Goal: Task Accomplishment & Management: Use online tool/utility

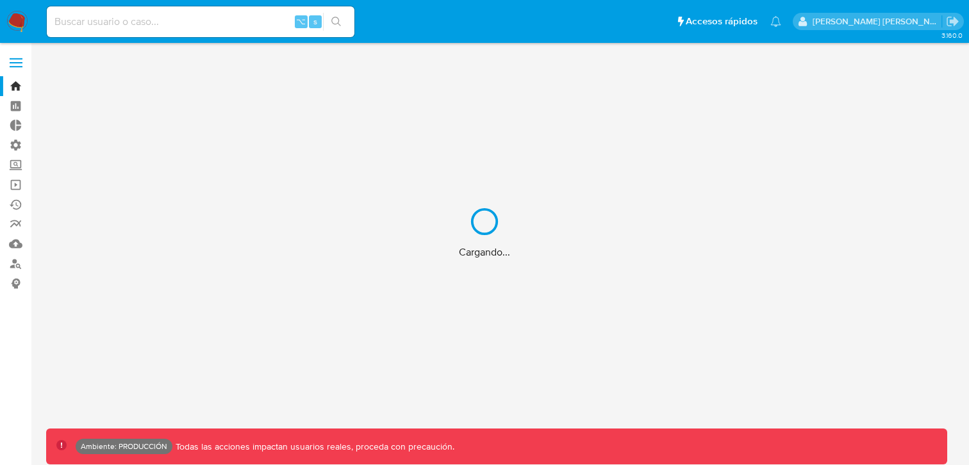
click at [120, 17] on div "Cargando..." at bounding box center [484, 232] width 969 height 465
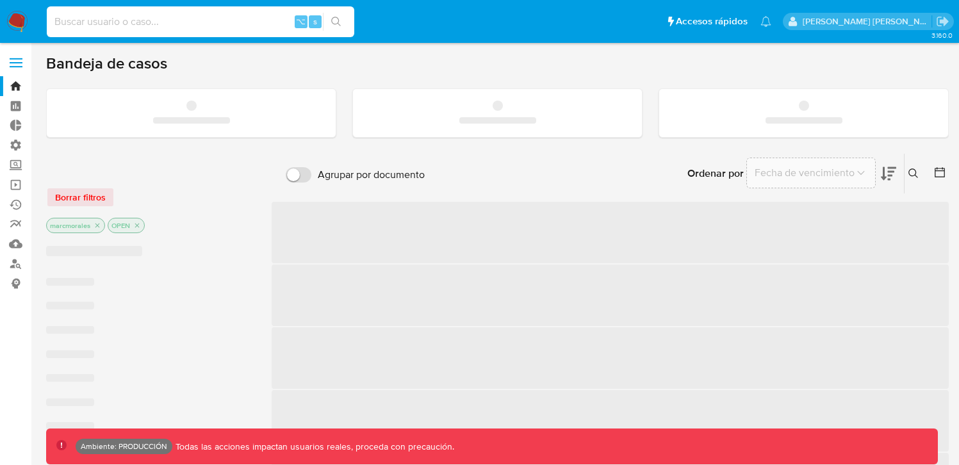
click at [120, 19] on input at bounding box center [201, 21] width 308 height 17
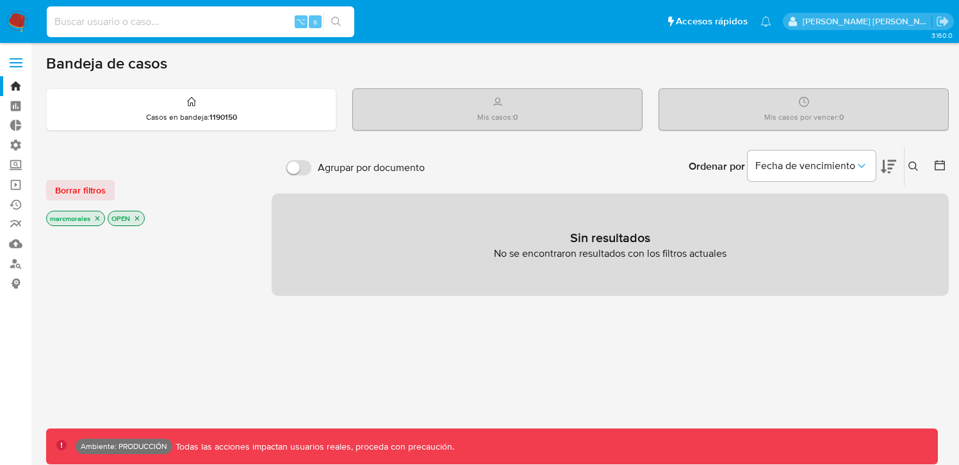
click at [20, 63] on span at bounding box center [16, 63] width 13 height 2
click at [0, 0] on input "checkbox" at bounding box center [0, 0] width 0 height 0
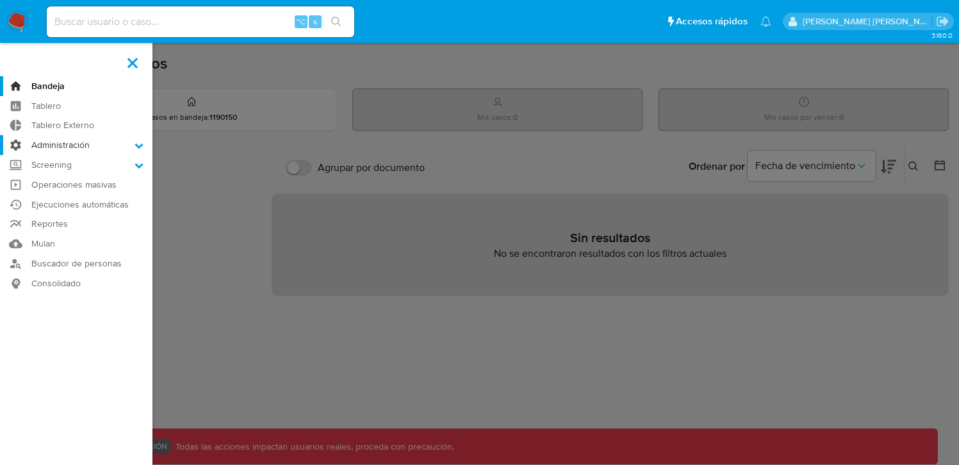
click at [142, 149] on label "Administración" at bounding box center [76, 145] width 153 height 20
click at [0, 0] on input "Administración" at bounding box center [0, 0] width 0 height 0
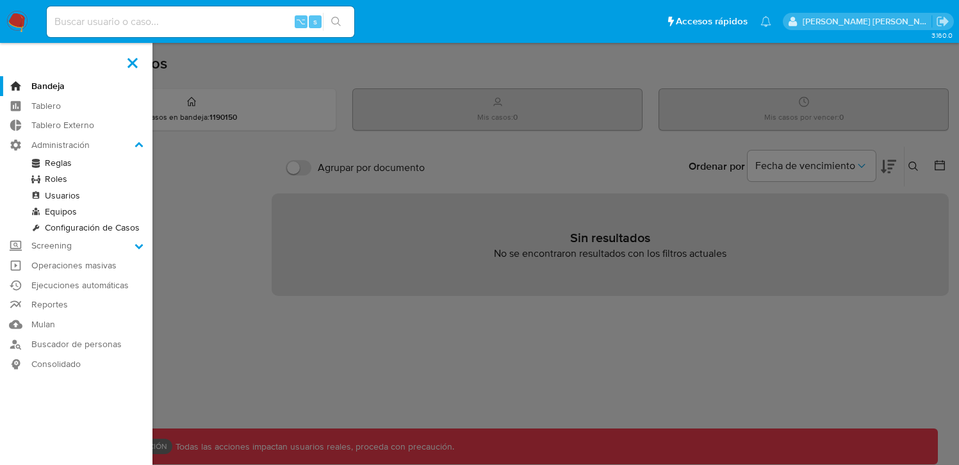
click at [62, 197] on link "Usuarios" at bounding box center [76, 196] width 153 height 16
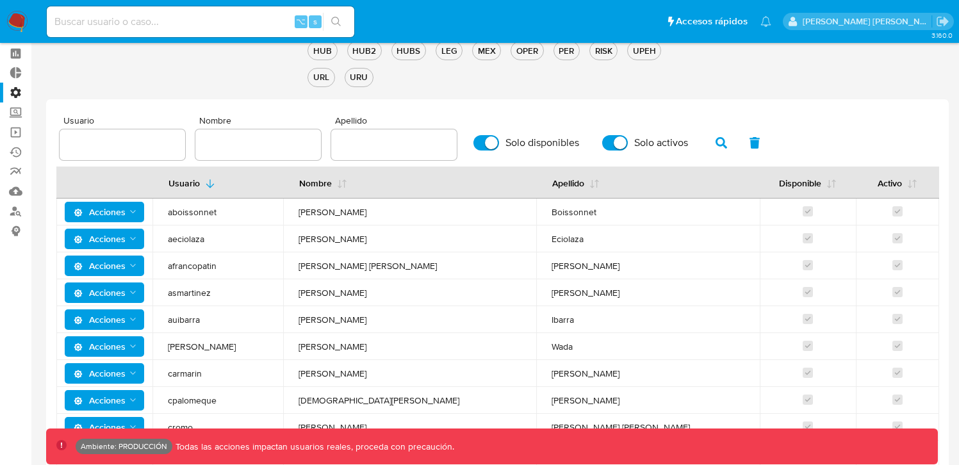
scroll to position [47, 0]
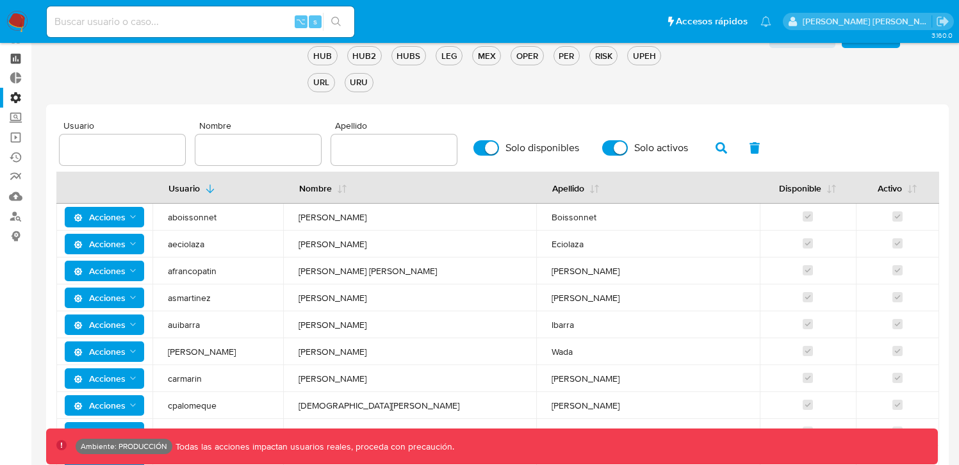
click at [12, 65] on link "Tablero" at bounding box center [76, 59] width 153 height 20
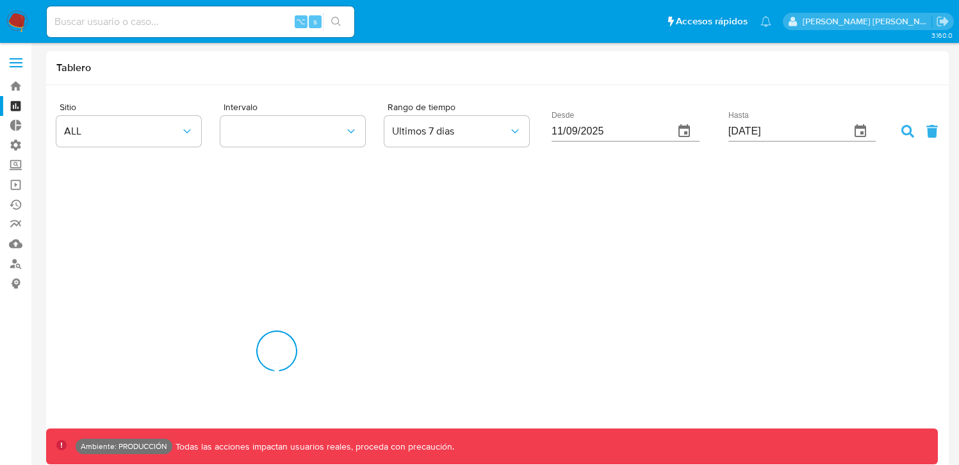
scroll to position [638017, 639863]
click at [23, 62] on label at bounding box center [16, 62] width 32 height 27
click at [0, 0] on input "checkbox" at bounding box center [0, 0] width 0 height 0
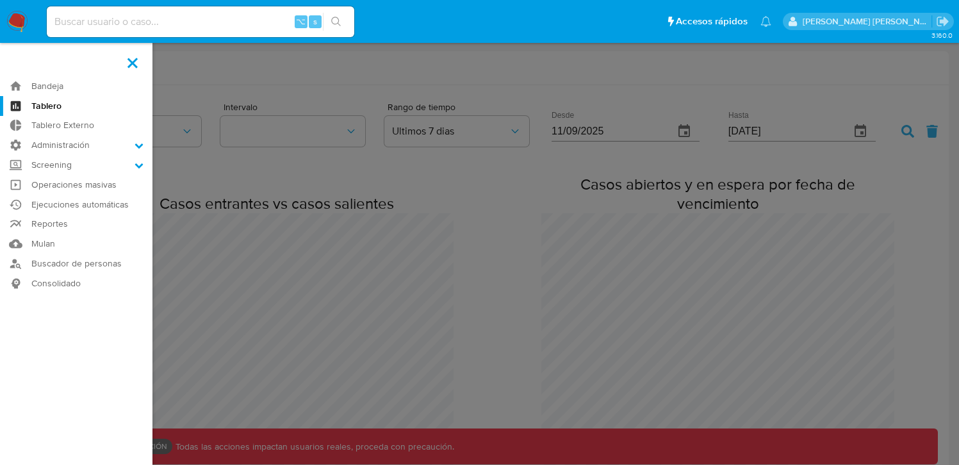
scroll to position [0, 0]
click at [131, 169] on label "Screening" at bounding box center [76, 165] width 153 height 20
click at [0, 0] on input "Screening" at bounding box center [0, 0] width 0 height 0
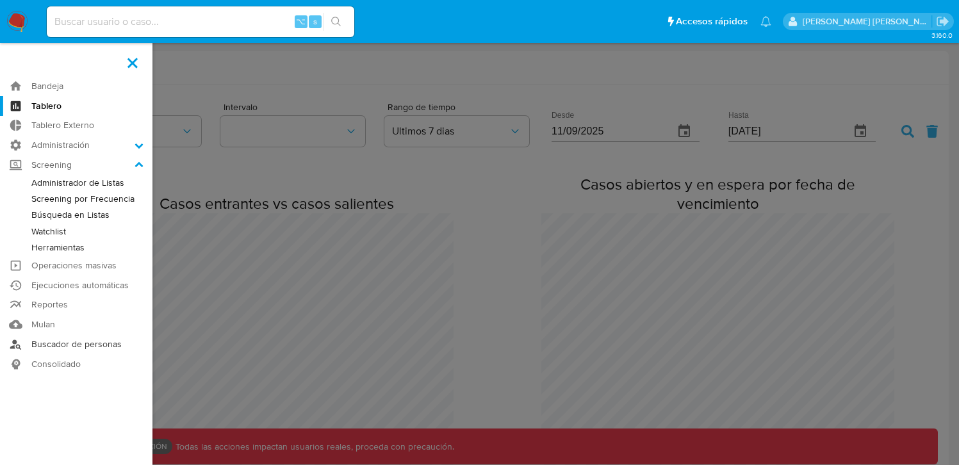
click at [78, 347] on link "Buscador de personas" at bounding box center [76, 345] width 153 height 20
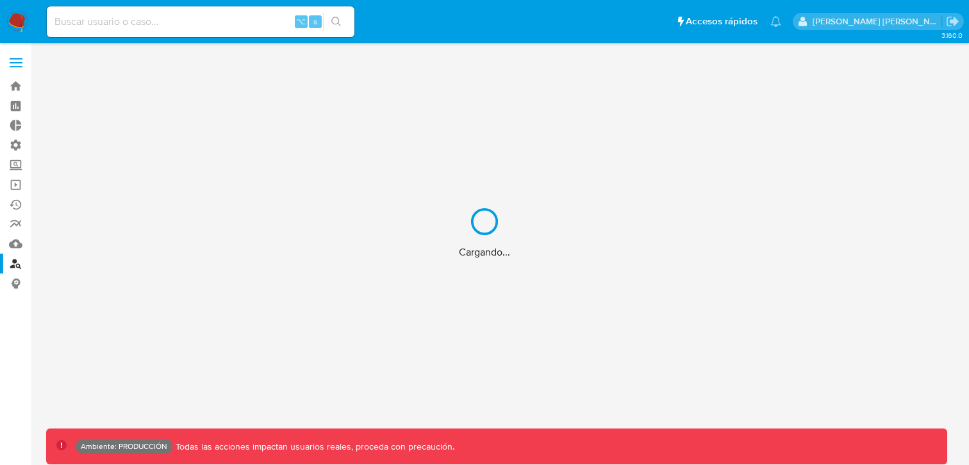
click at [157, 18] on div "Cargando..." at bounding box center [484, 232] width 969 height 465
click at [144, 26] on div "Cargando..." at bounding box center [484, 232] width 969 height 465
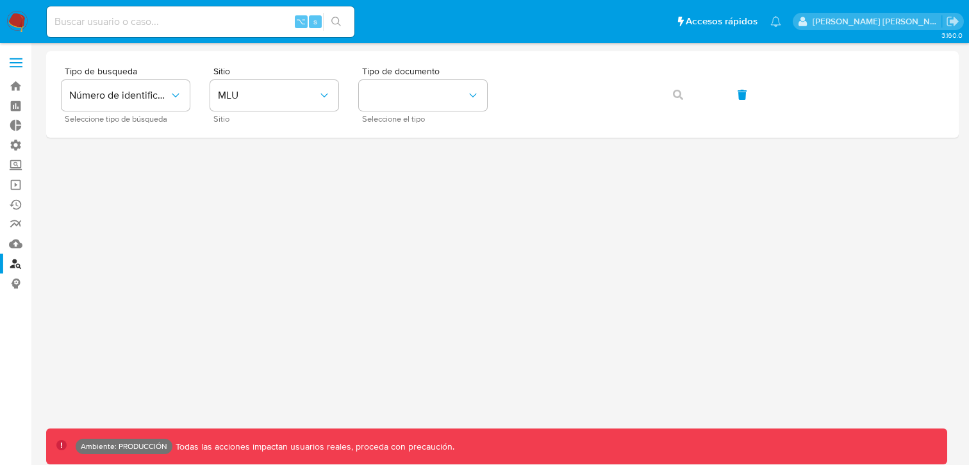
click at [344, 146] on div at bounding box center [502, 231] width 913 height 360
click at [277, 108] on button "MLU" at bounding box center [274, 95] width 128 height 31
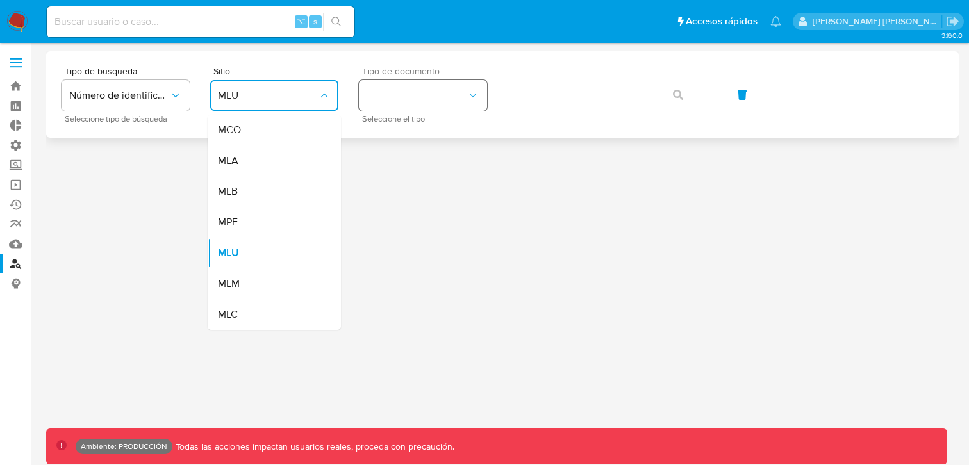
click at [458, 94] on button "identificationType" at bounding box center [423, 95] width 128 height 31
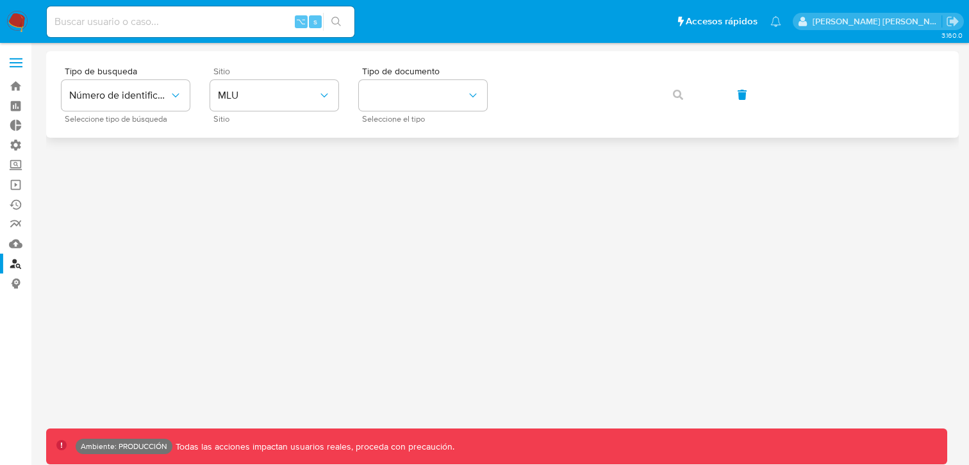
drag, startPoint x: 583, startPoint y: 160, endPoint x: 280, endPoint y: 117, distance: 305.6
click at [575, 160] on div at bounding box center [502, 231] width 913 height 360
click at [204, 98] on div "Tipo de busqueda Número de identificación Seleccione tipo de búsqueda Sitio MLU…" at bounding box center [503, 95] width 882 height 56
click at [145, 89] on span "Número de identificación" at bounding box center [119, 95] width 100 height 13
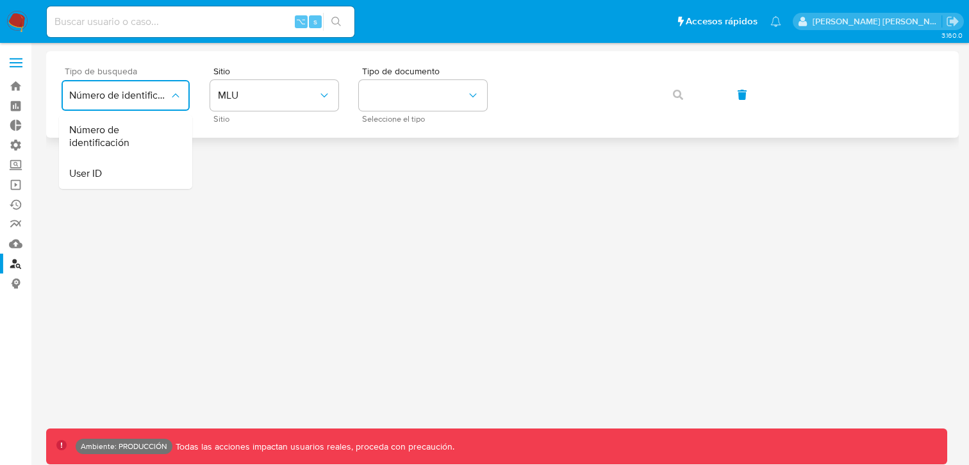
click at [145, 89] on span "Número de identificación" at bounding box center [119, 95] width 100 height 13
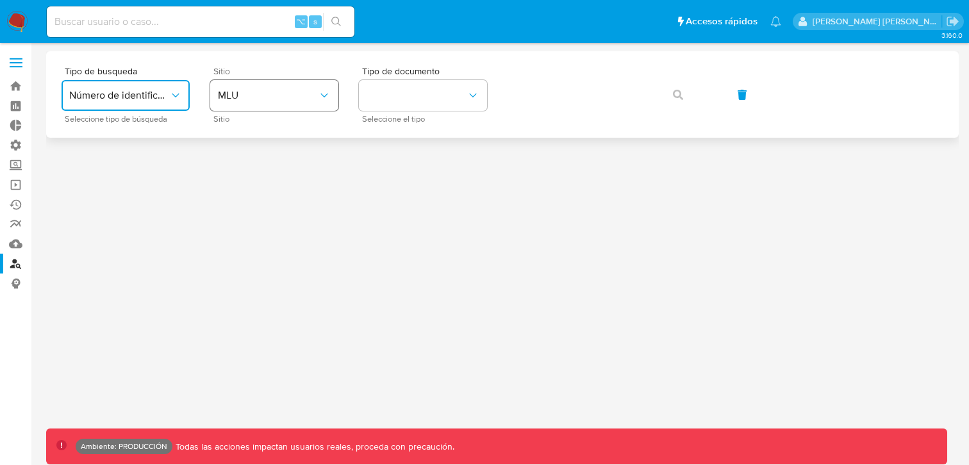
click at [297, 103] on button "MLU" at bounding box center [274, 95] width 128 height 31
click at [549, 201] on div at bounding box center [502, 231] width 913 height 360
click at [574, 122] on div "Tipo de busqueda Número de identificación Seleccione tipo de búsqueda Sitio MLU…" at bounding box center [503, 95] width 882 height 56
drag, startPoint x: 144, startPoint y: 47, endPoint x: 149, endPoint y: 42, distance: 7.3
click at [144, 46] on main "3.160.0 Ambiente: PRODUCCIÓN Todas las acciones impactan usuarios reales, proce…" at bounding box center [484, 232] width 969 height 465
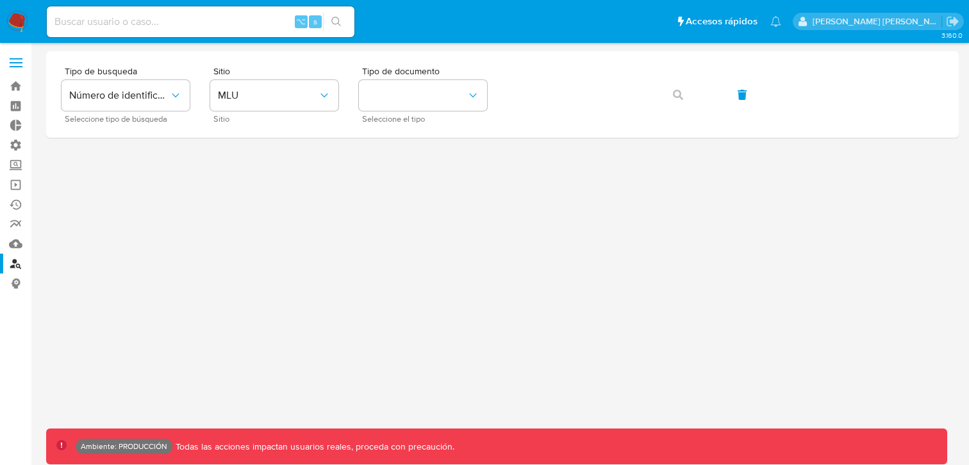
click at [154, 32] on div "⌥ s" at bounding box center [201, 21] width 308 height 31
click at [174, 17] on input at bounding box center [201, 21] width 308 height 17
paste input "2692"
type input "2692"
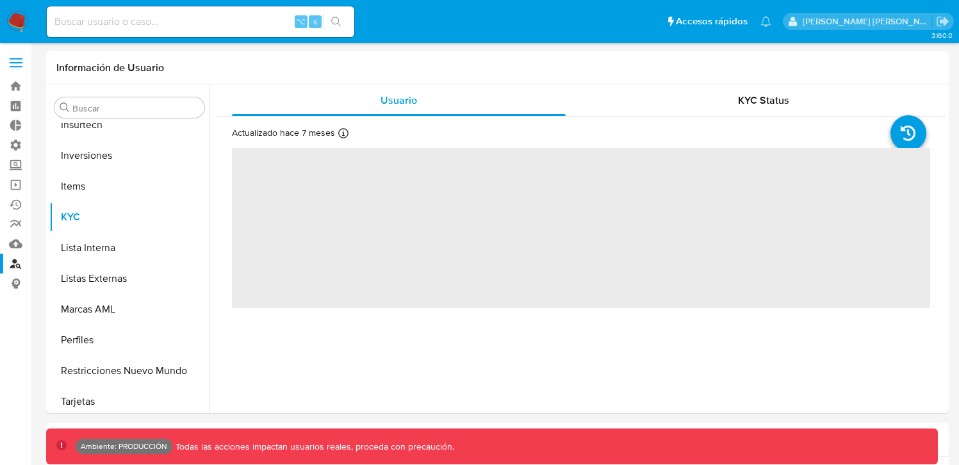
scroll to position [603, 0]
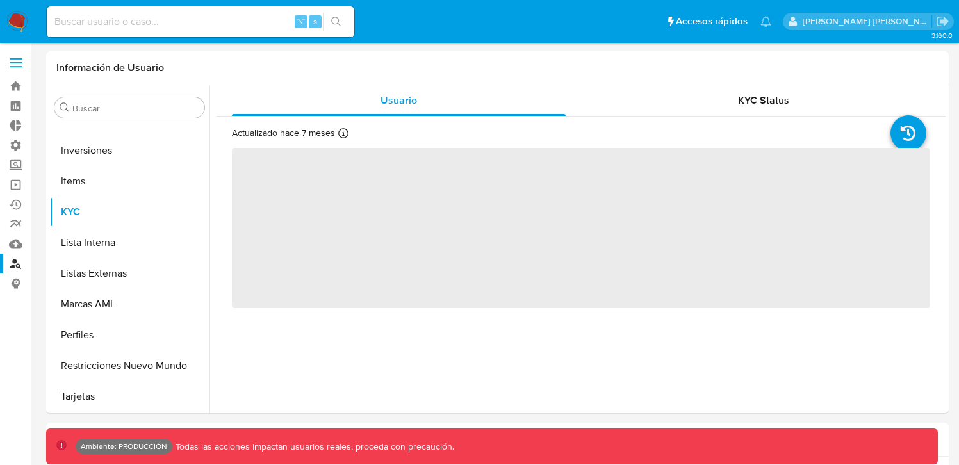
select select "10"
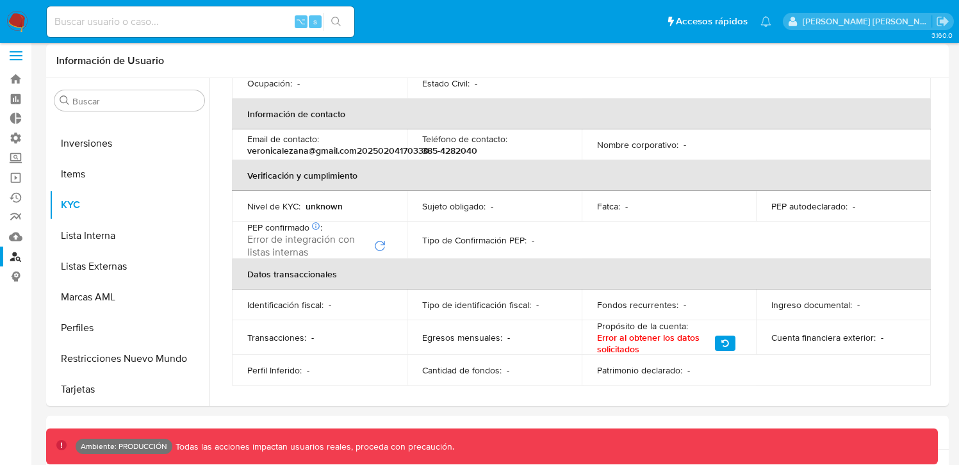
scroll to position [98, 0]
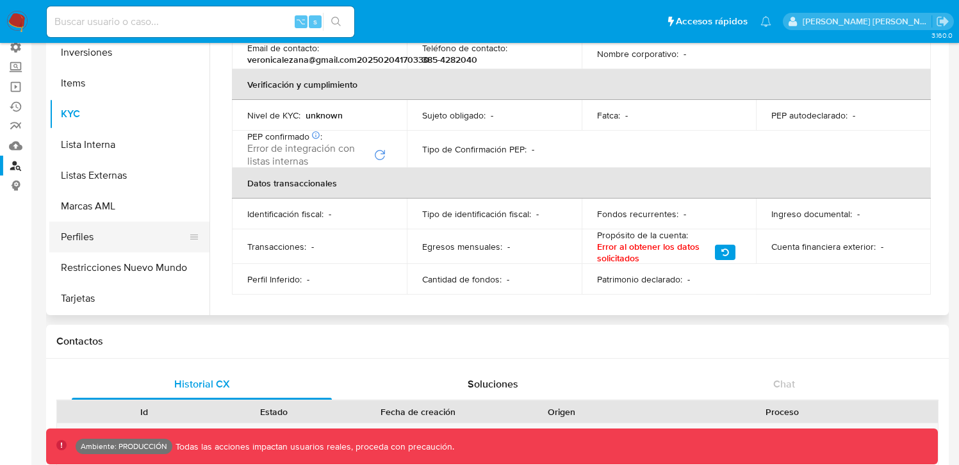
click at [101, 242] on button "Perfiles" at bounding box center [124, 237] width 150 height 31
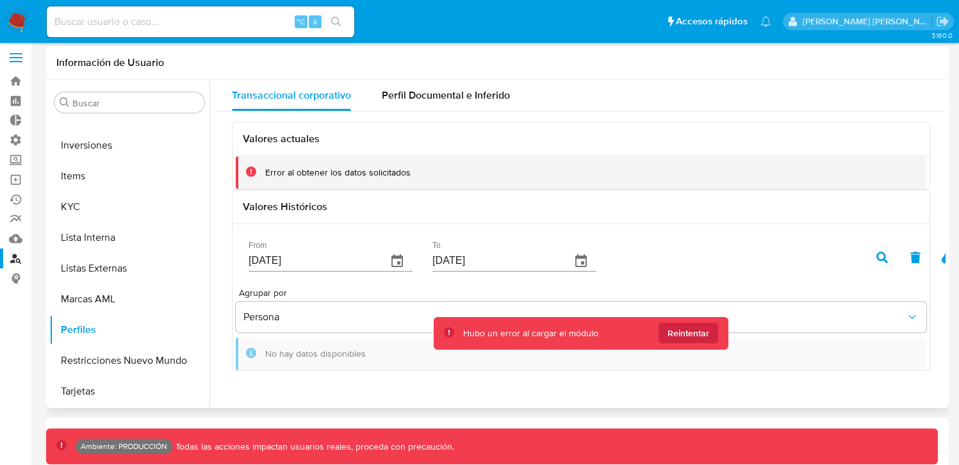
scroll to position [8, 0]
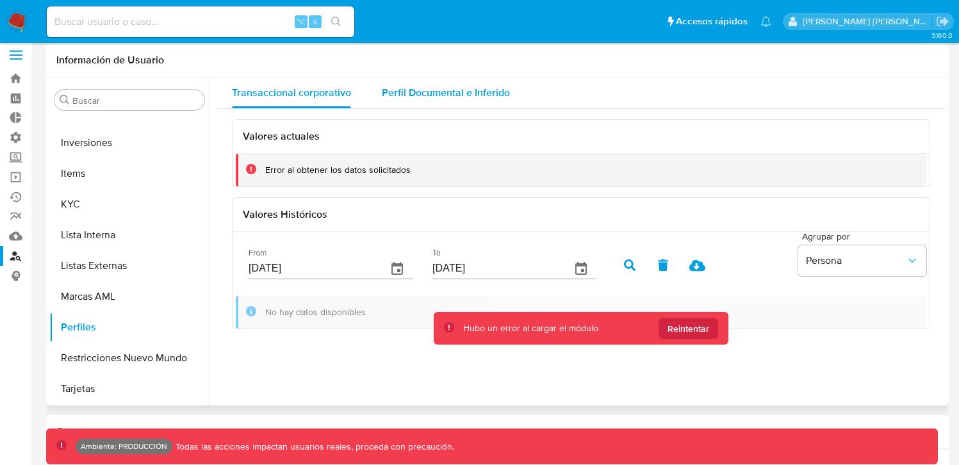
click at [454, 95] on span "Perfil Documental e Inferido" at bounding box center [446, 92] width 128 height 15
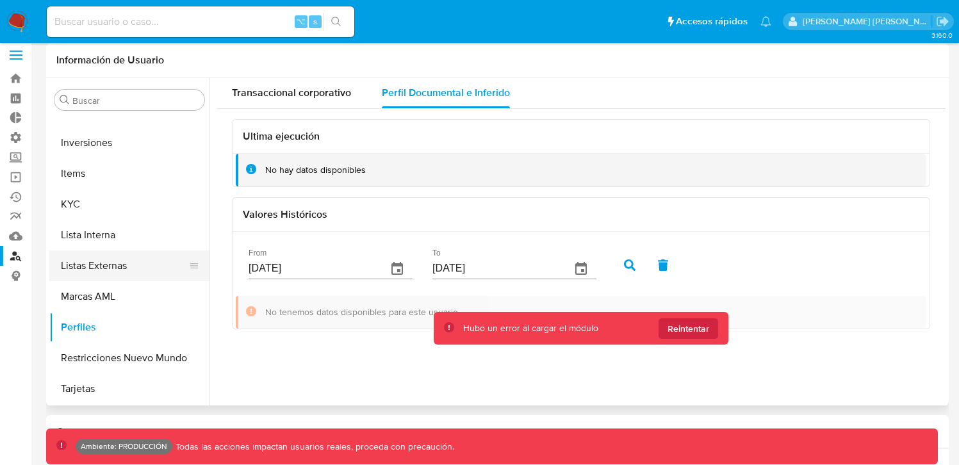
click at [99, 269] on button "Listas Externas" at bounding box center [124, 266] width 150 height 31
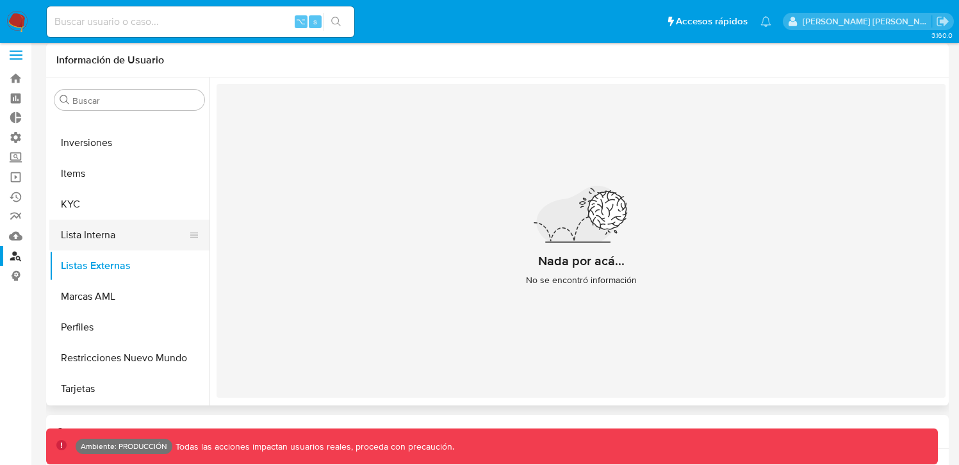
click at [138, 233] on button "Lista Interna" at bounding box center [124, 235] width 150 height 31
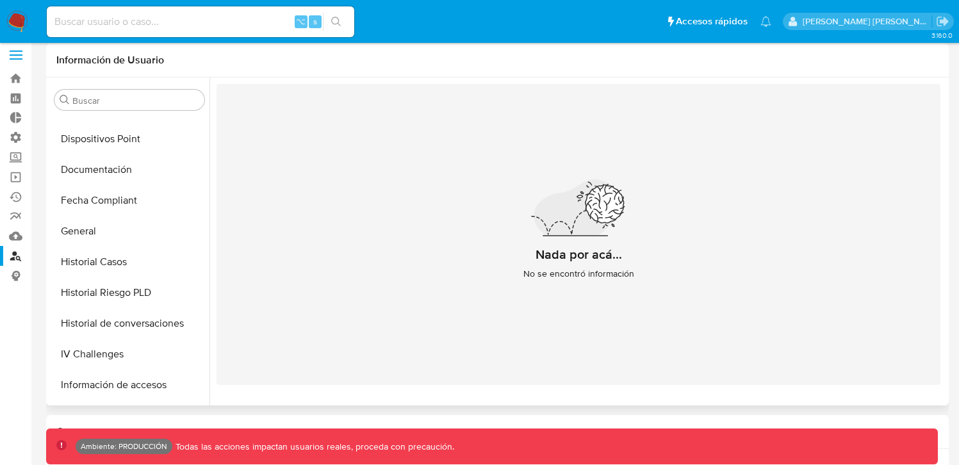
scroll to position [310, 0]
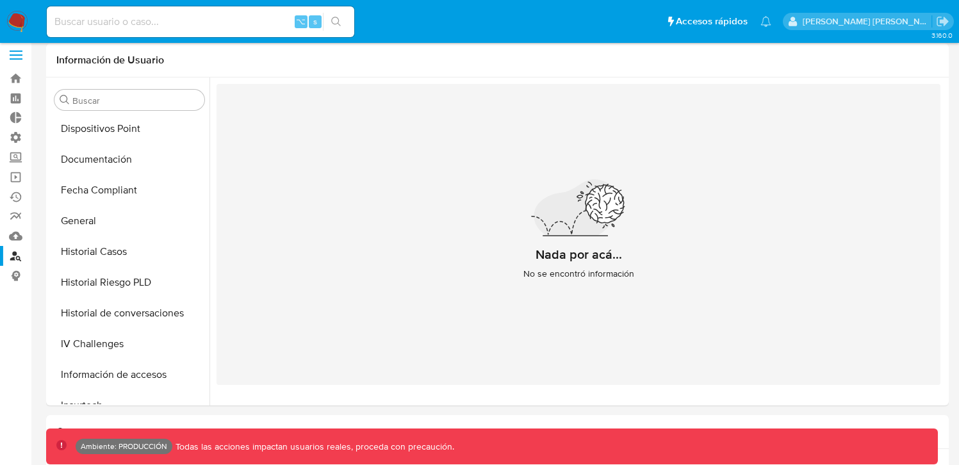
click at [15, 51] on span at bounding box center [16, 51] width 13 height 2
click at [0, 0] on input "checkbox" at bounding box center [0, 0] width 0 height 0
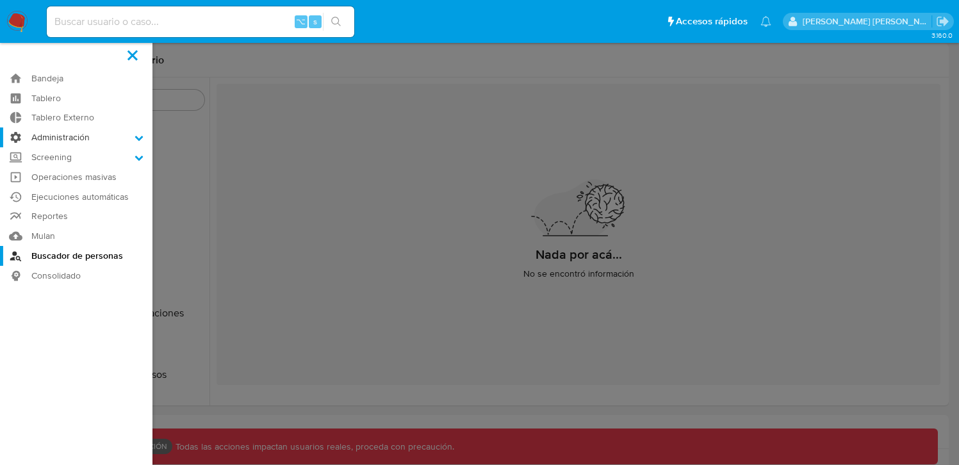
click at [120, 141] on label "Administración" at bounding box center [76, 138] width 153 height 20
click at [0, 0] on input "Administración" at bounding box center [0, 0] width 0 height 0
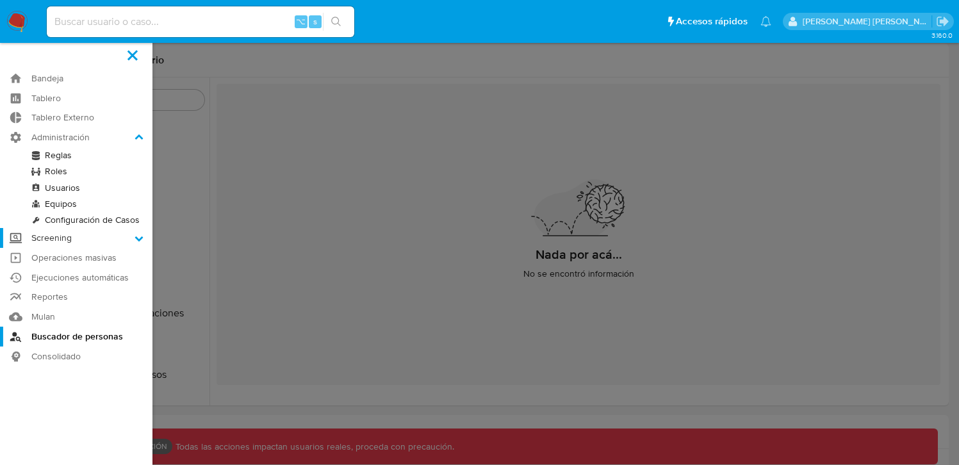
click at [135, 238] on icon at bounding box center [139, 238] width 9 height 9
click at [0, 0] on input "Screening" at bounding box center [0, 0] width 0 height 0
click at [79, 209] on link "Búsqueda en Listas" at bounding box center [76, 207] width 153 height 16
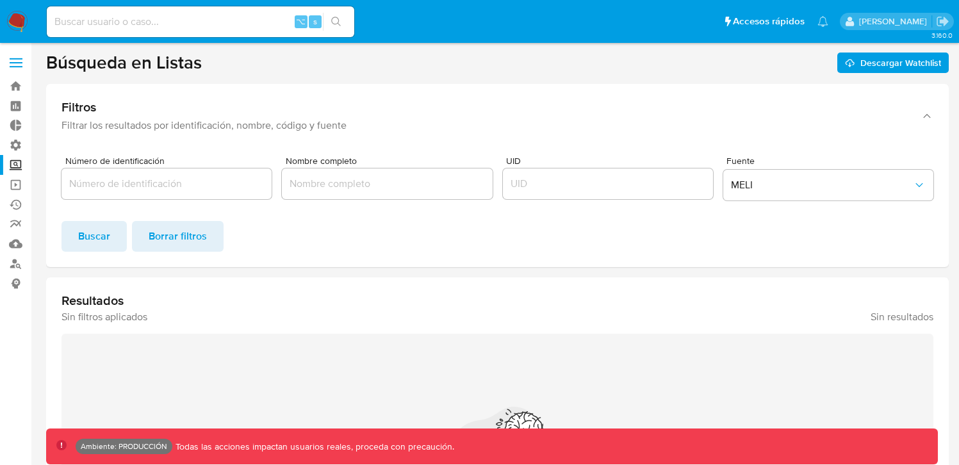
click at [165, 174] on div at bounding box center [167, 184] width 210 height 31
click at [344, 199] on div at bounding box center [387, 184] width 210 height 31
click at [227, 192] on div at bounding box center [167, 184] width 210 height 31
click at [220, 184] on input "Número de identificación" at bounding box center [167, 184] width 210 height 17
click at [750, 195] on button "MELI" at bounding box center [828, 185] width 210 height 31
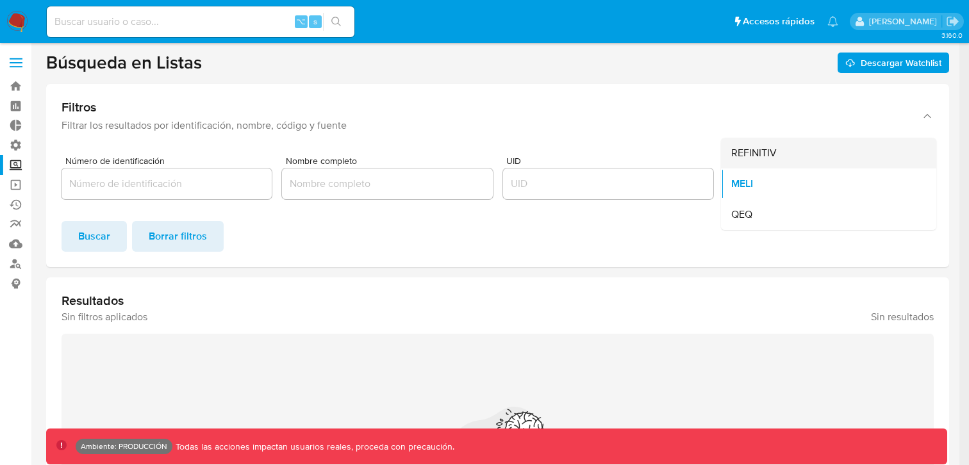
click at [752, 158] on span "REFINITIV" at bounding box center [753, 153] width 45 height 13
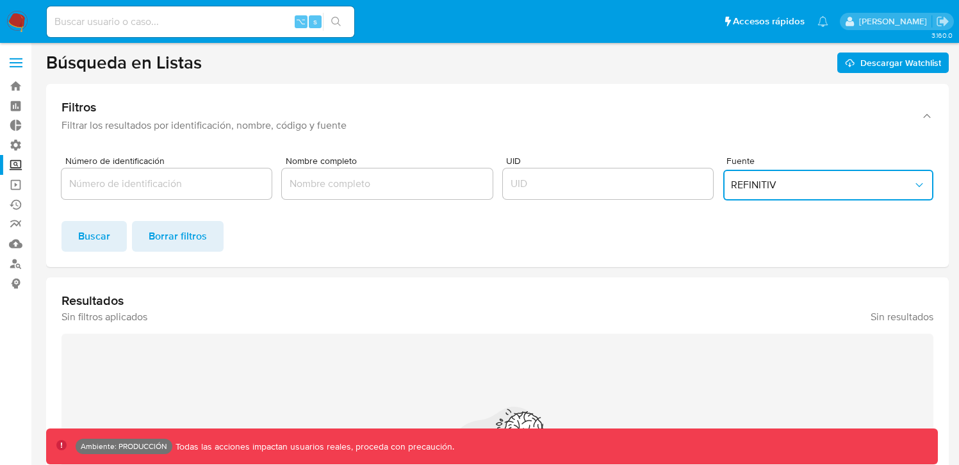
click at [208, 176] on input "Número de identificación" at bounding box center [167, 184] width 210 height 17
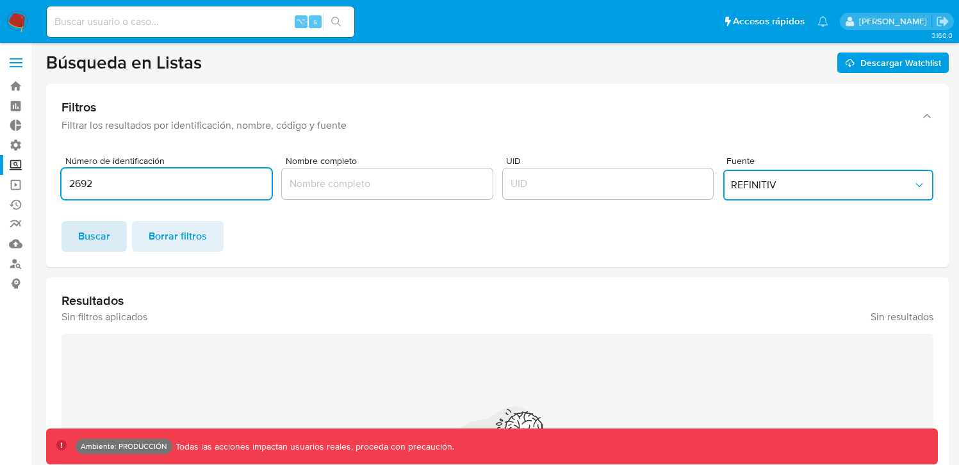
type input "2692"
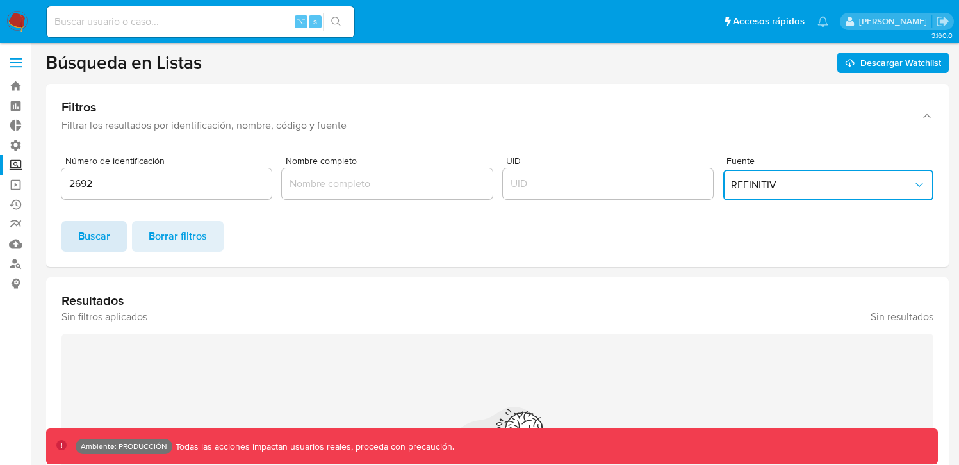
click at [92, 242] on span "Buscar" at bounding box center [94, 236] width 32 height 28
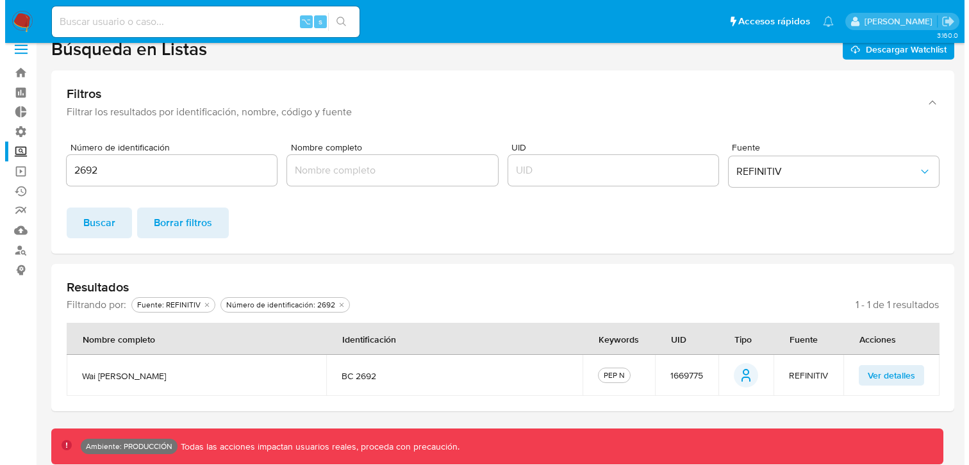
scroll to position [14, 0]
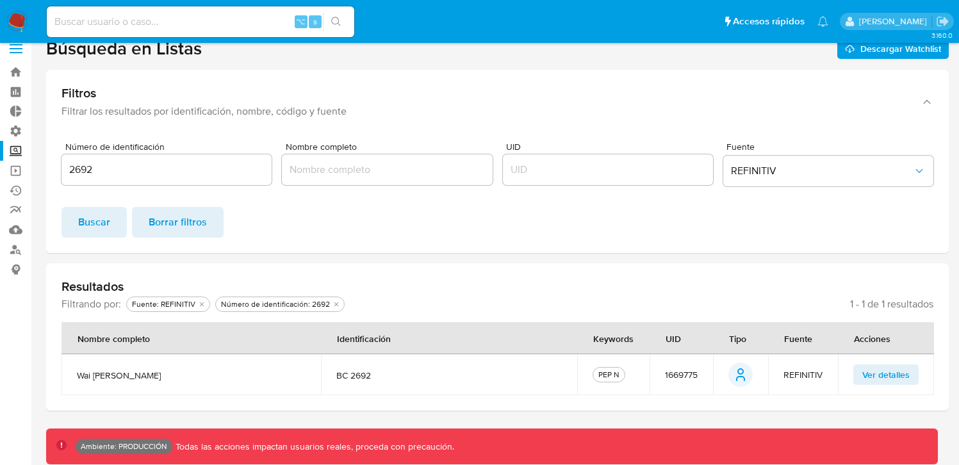
click at [863, 379] on span "Ver detalles" at bounding box center [886, 375] width 47 height 18
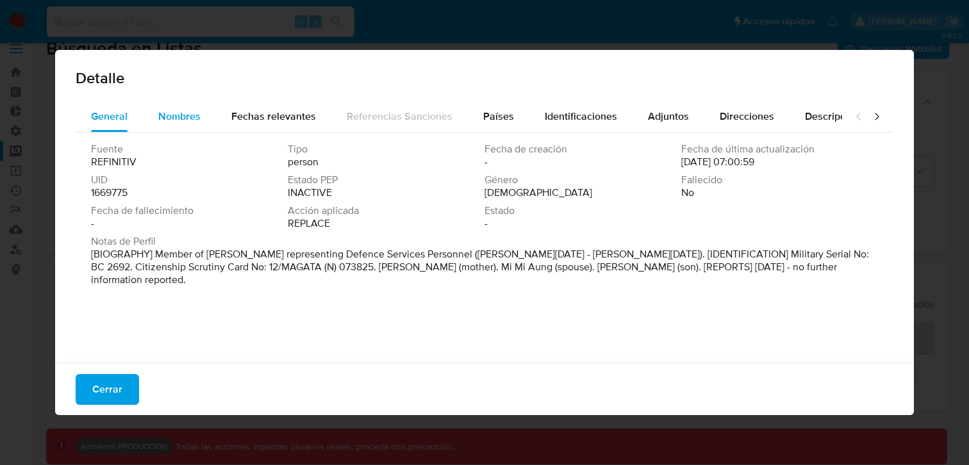
click at [200, 117] on button "Nombres" at bounding box center [179, 116] width 73 height 31
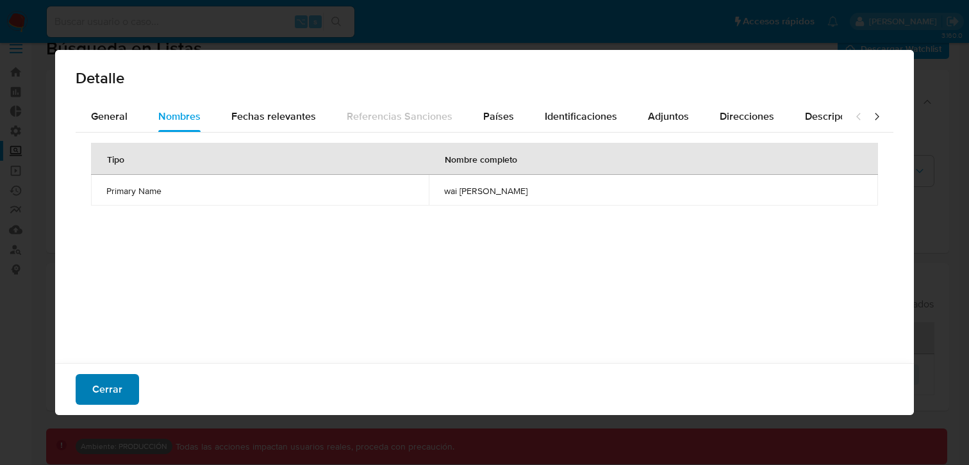
click at [113, 383] on span "Cerrar" at bounding box center [107, 390] width 30 height 28
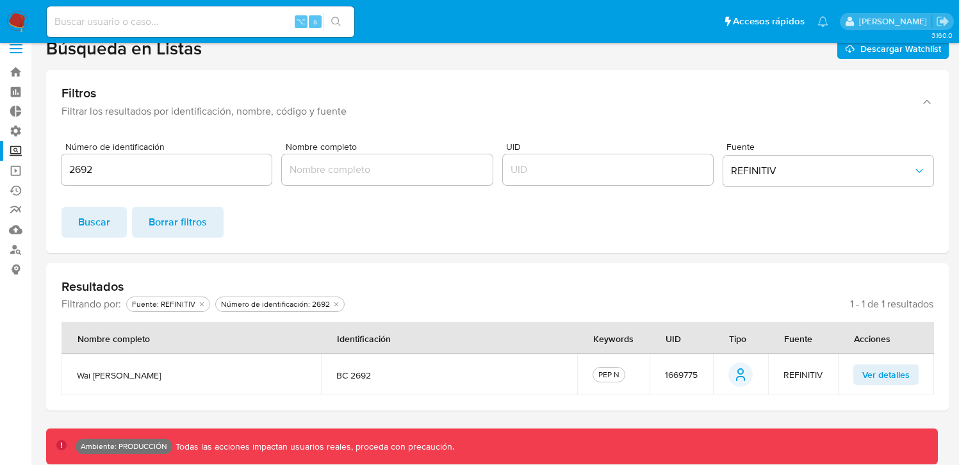
click at [200, 174] on input "2692" at bounding box center [167, 169] width 210 height 17
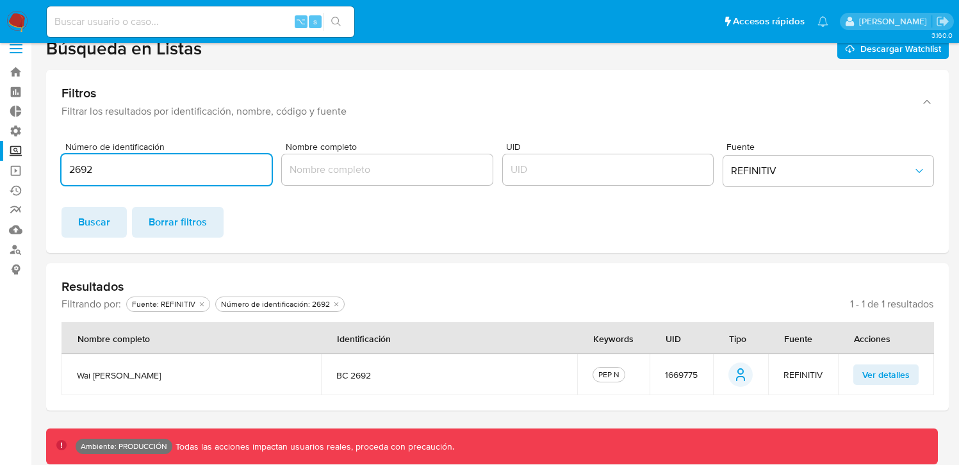
click at [200, 174] on input "2692" at bounding box center [167, 169] width 210 height 17
click at [516, 181] on div at bounding box center [608, 169] width 210 height 31
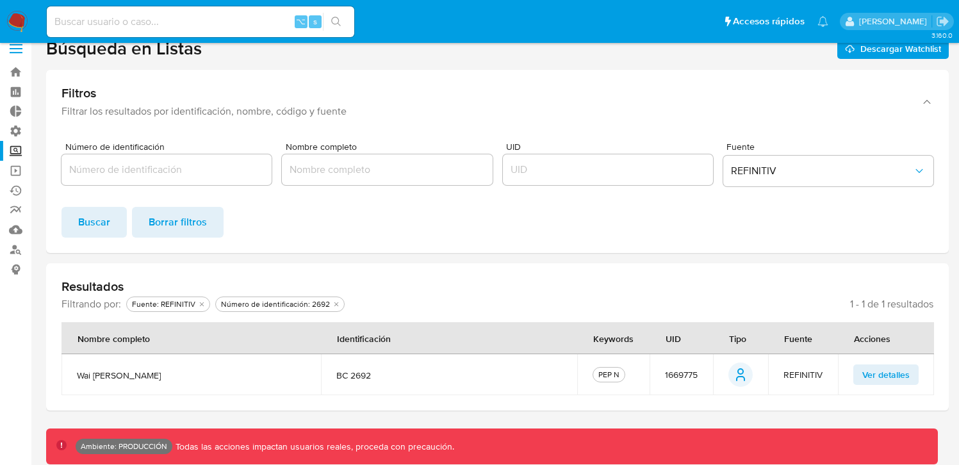
click at [518, 168] on input "UID" at bounding box center [608, 169] width 210 height 17
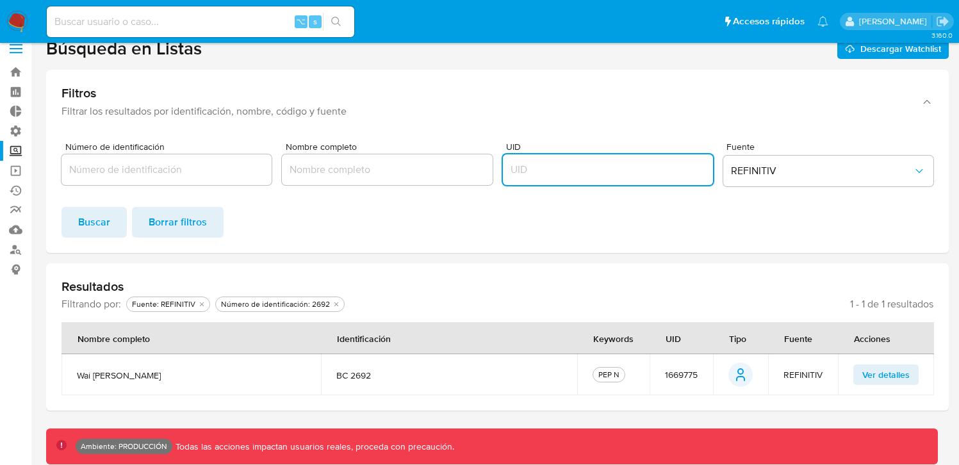
paste input "2692"
type input "2692"
click at [107, 222] on span "Buscar" at bounding box center [94, 222] width 32 height 28
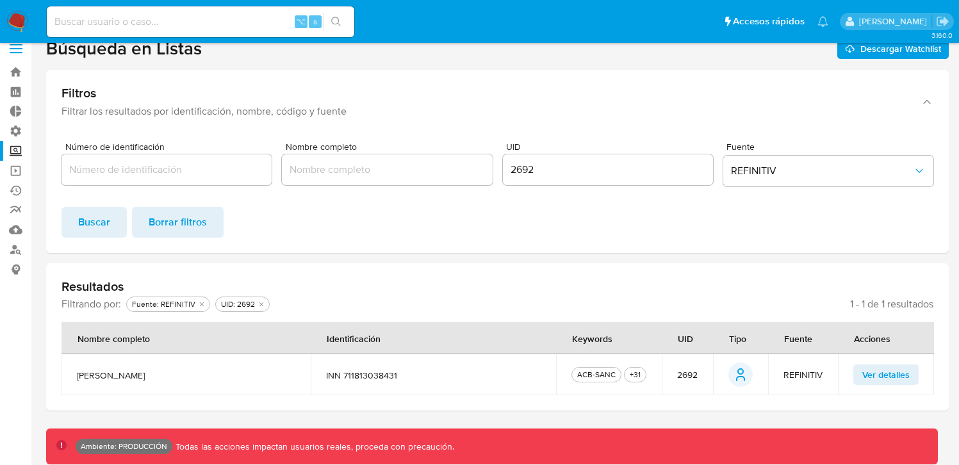
click at [886, 383] on span "Ver detalles" at bounding box center [886, 375] width 47 height 18
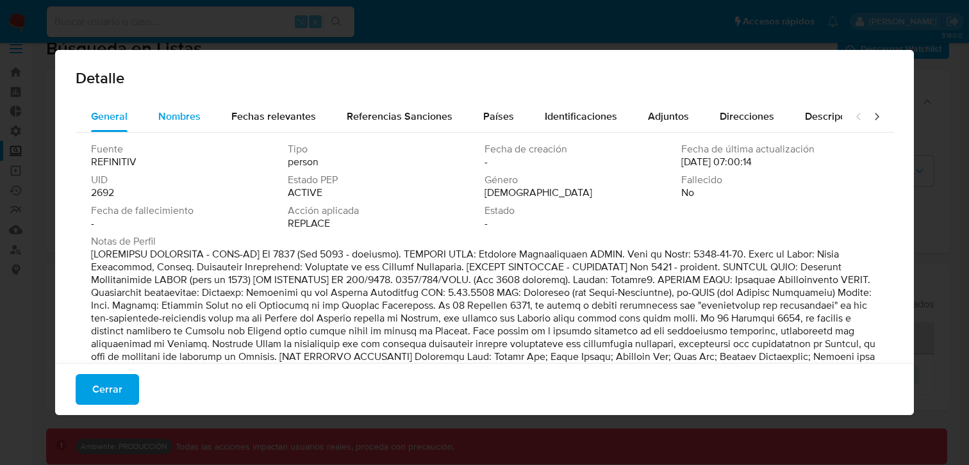
click at [181, 107] on div "Nombres" at bounding box center [179, 116] width 42 height 31
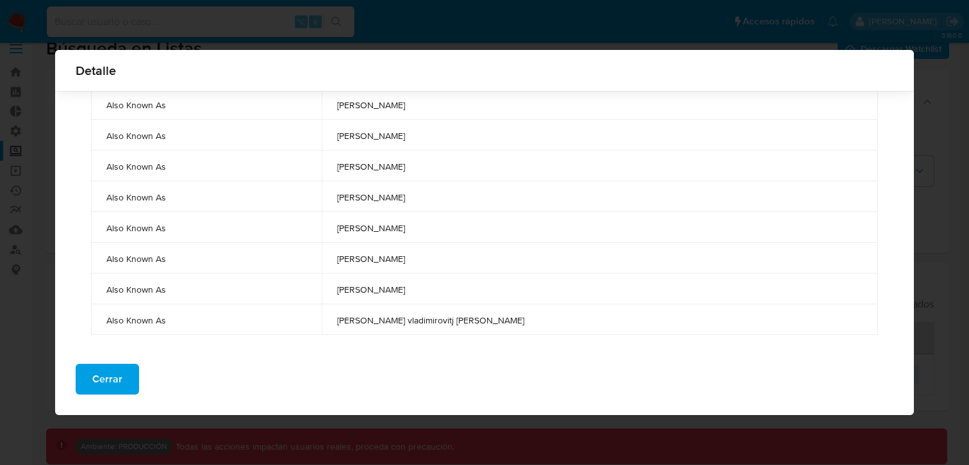
scroll to position [136, 0]
drag, startPoint x: 522, startPoint y: 293, endPoint x: 386, endPoint y: 294, distance: 135.9
click at [386, 294] on td "[PERSON_NAME]" at bounding box center [600, 289] width 556 height 31
drag, startPoint x: 517, startPoint y: 257, endPoint x: 394, endPoint y: 257, distance: 123.0
click at [394, 257] on td "[PERSON_NAME]" at bounding box center [600, 259] width 556 height 31
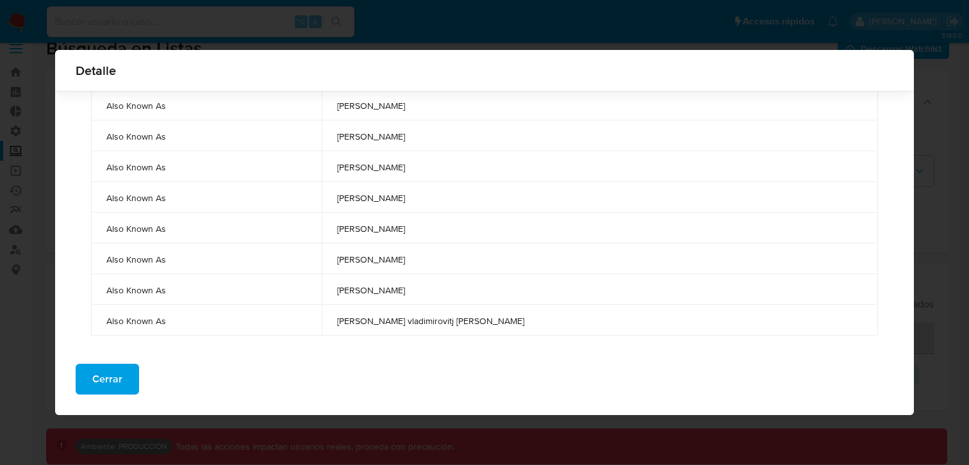
click at [508, 258] on span "[PERSON_NAME]" at bounding box center [599, 260] width 525 height 12
drag, startPoint x: 521, startPoint y: 257, endPoint x: 395, endPoint y: 254, distance: 125.6
click at [395, 254] on td "[PERSON_NAME]" at bounding box center [600, 259] width 556 height 31
drag, startPoint x: 519, startPoint y: 293, endPoint x: 345, endPoint y: 287, distance: 173.8
click at [345, 287] on tr "Also Known As [PERSON_NAME]" at bounding box center [484, 289] width 787 height 31
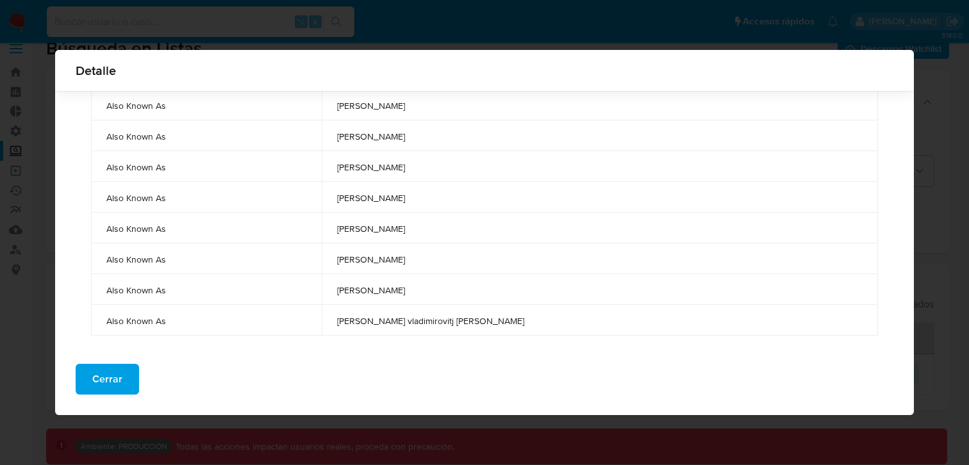
click at [426, 288] on span "[PERSON_NAME]" at bounding box center [599, 291] width 525 height 12
drag, startPoint x: 512, startPoint y: 293, endPoint x: 401, endPoint y: 289, distance: 111.0
click at [401, 289] on span "[PERSON_NAME]" at bounding box center [599, 291] width 525 height 12
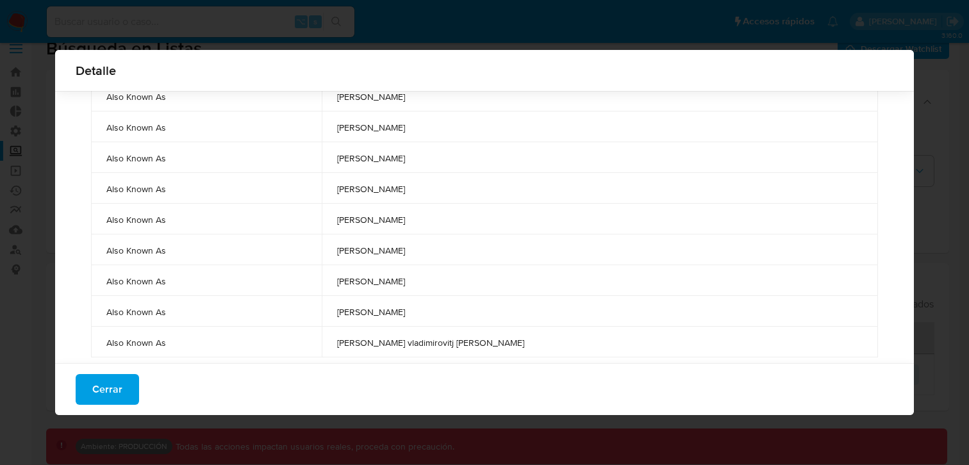
scroll to position [107, 0]
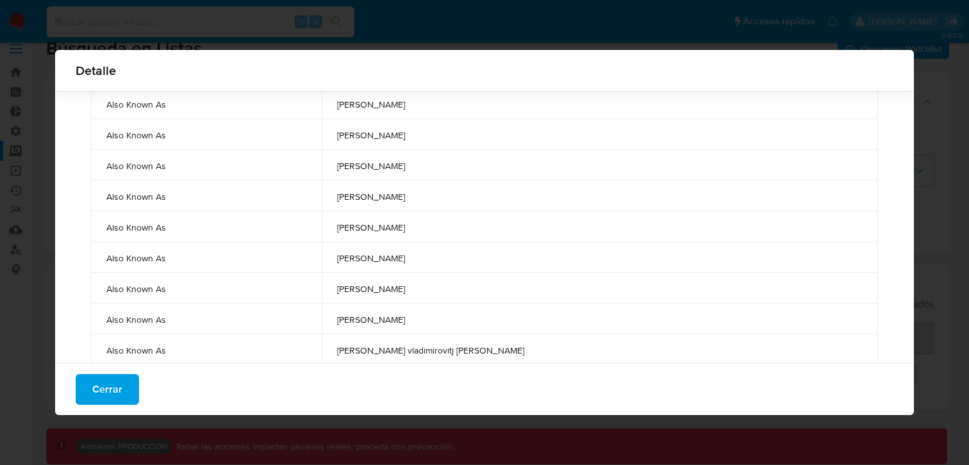
click at [393, 382] on div "Cerrar" at bounding box center [484, 389] width 859 height 52
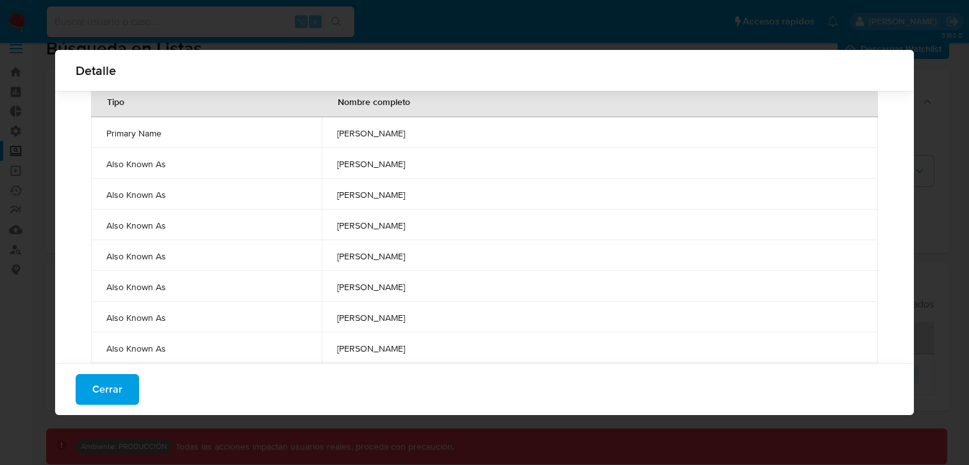
scroll to position [58, 0]
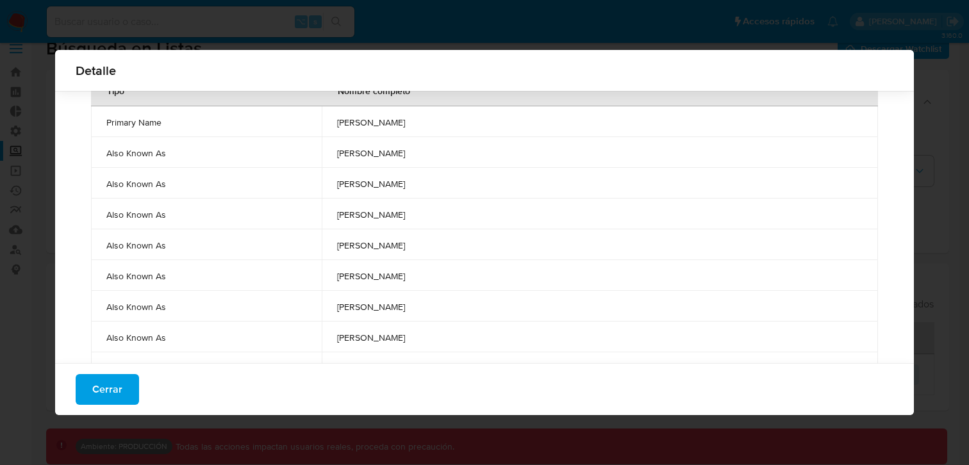
drag, startPoint x: 513, startPoint y: 217, endPoint x: 387, endPoint y: 210, distance: 126.5
click at [387, 210] on td "[PERSON_NAME]" at bounding box center [600, 214] width 556 height 31
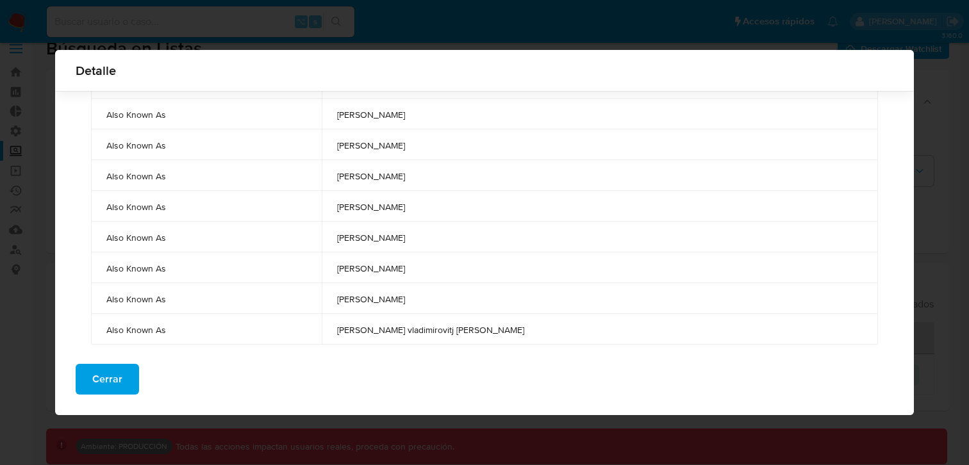
scroll to position [129, 0]
click at [98, 381] on span "Cerrar" at bounding box center [107, 379] width 30 height 28
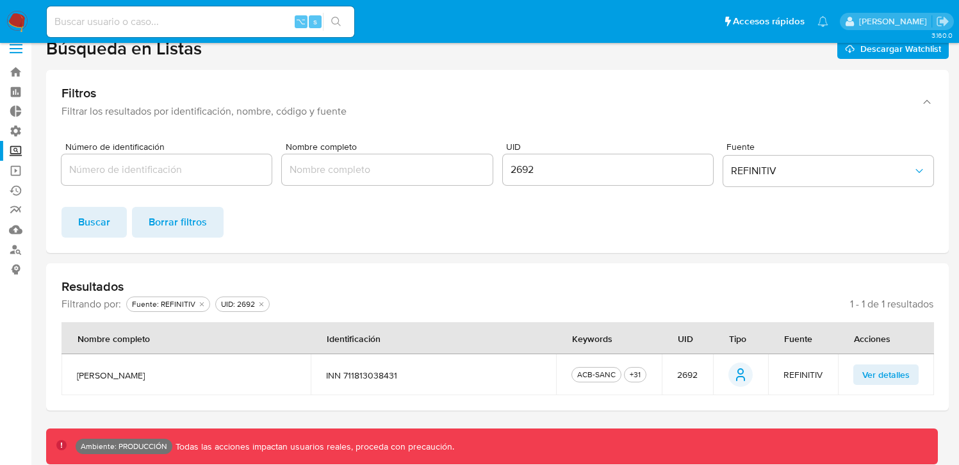
click at [882, 371] on span "Ver detalles" at bounding box center [886, 375] width 47 height 18
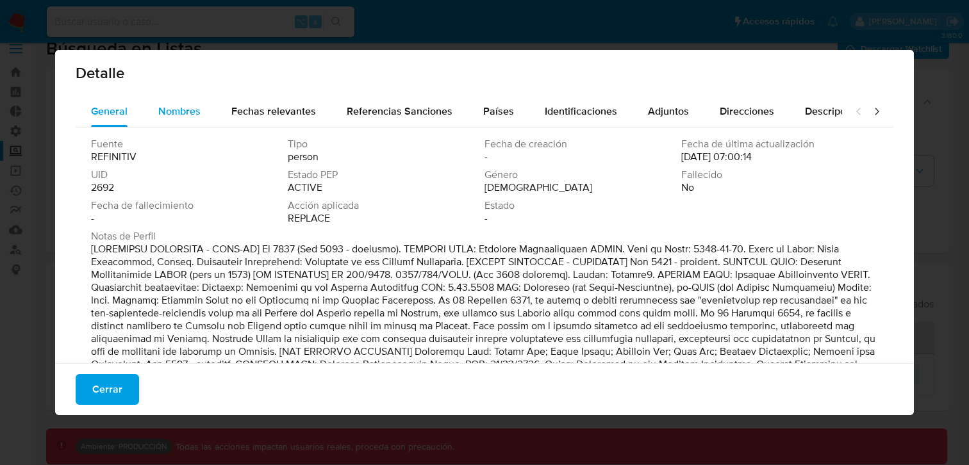
scroll to position [0, 0]
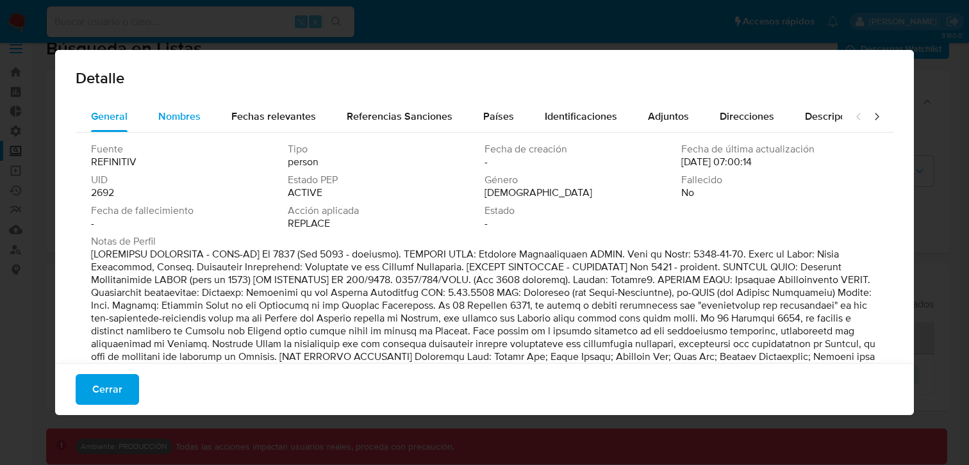
click at [174, 106] on div "Nombres" at bounding box center [179, 116] width 42 height 31
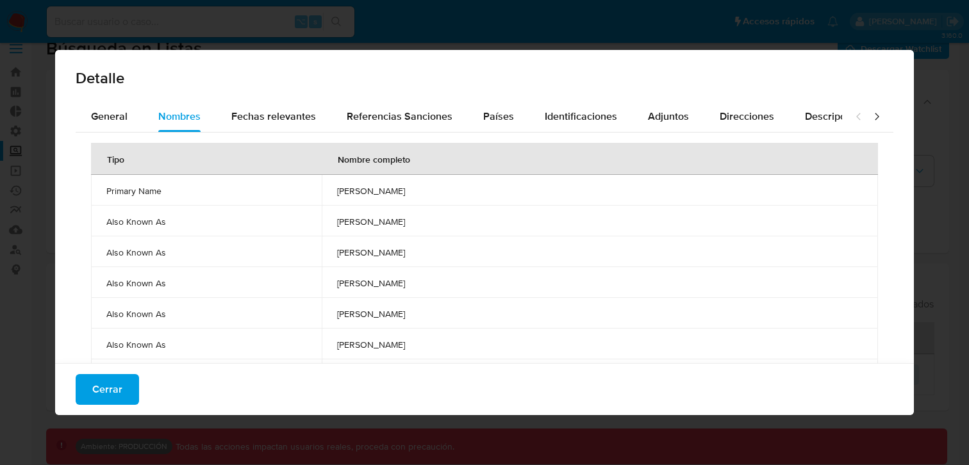
click at [924, 192] on div "Detalle General Nombres Fechas relevantes Referencias Sanciones Países Identifi…" at bounding box center [484, 232] width 969 height 465
click at [92, 399] on button "Cerrar" at bounding box center [107, 389] width 63 height 31
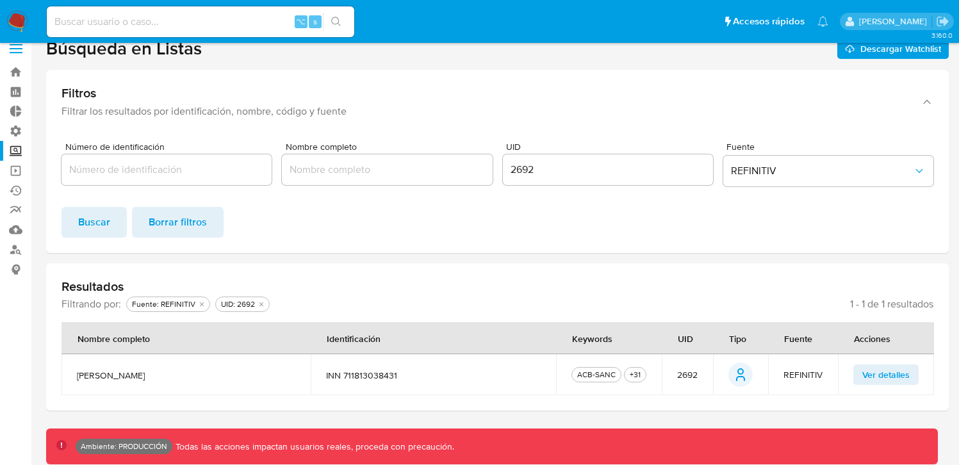
drag, startPoint x: 420, startPoint y: 379, endPoint x: 302, endPoint y: 382, distance: 117.9
click at [237, 367] on tr "[PERSON_NAME] INN 711813038431 ACB-SANC +31 CANS CANSEMRUS CSSF DBB DFAT DFAT-A…" at bounding box center [498, 374] width 873 height 41
click at [385, 387] on td "INN 711813038431" at bounding box center [434, 374] width 246 height 41
click at [392, 377] on span "INN 711813038431" at bounding box center [433, 376] width 215 height 12
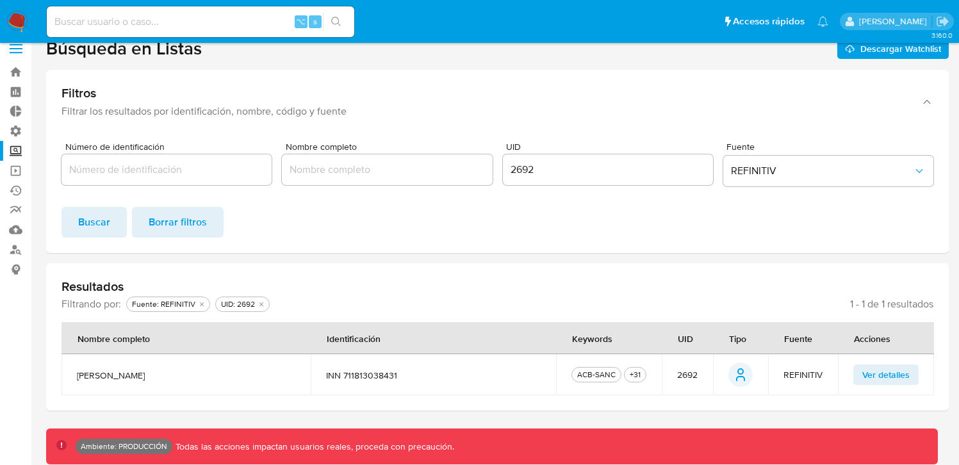
click at [392, 377] on span "INN 711813038431" at bounding box center [433, 376] width 215 height 12
click at [486, 324] on th "Identificación" at bounding box center [434, 338] width 246 height 32
click at [871, 381] on span "Ver detalles" at bounding box center [886, 375] width 47 height 18
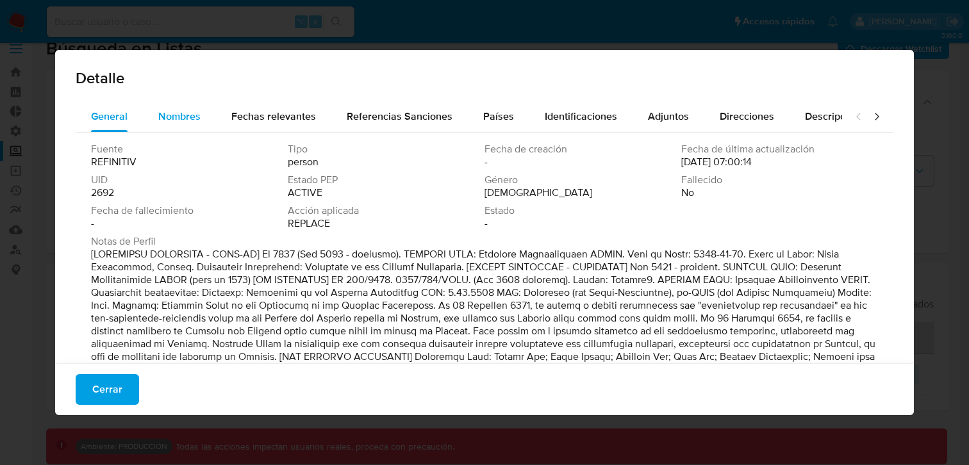
click at [199, 116] on span "Nombres" at bounding box center [179, 116] width 42 height 15
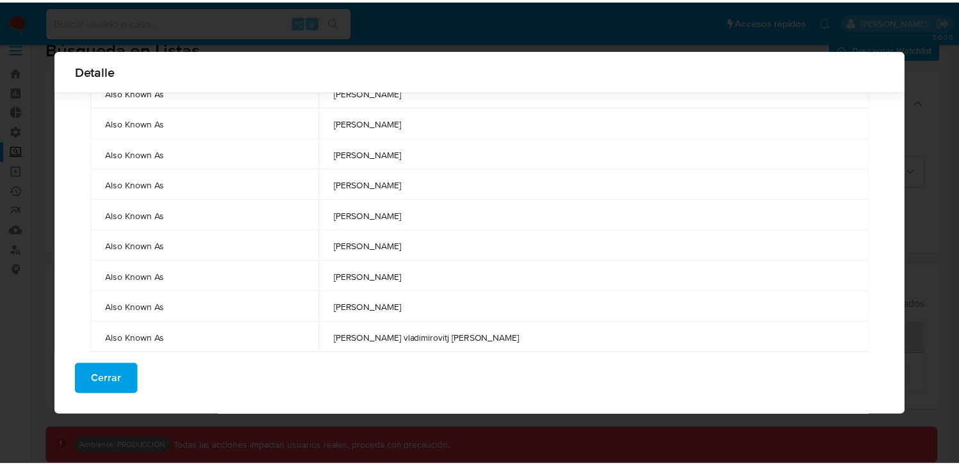
scroll to position [117, 0]
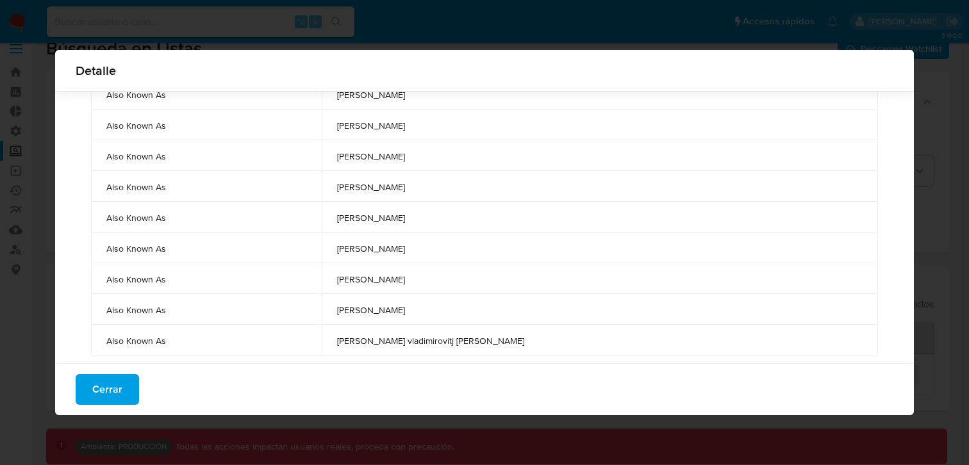
click at [943, 270] on div "Detalle General Nombres Fechas relevantes Referencias Sanciones Países Identifi…" at bounding box center [484, 232] width 969 height 465
click at [122, 383] on button "Cerrar" at bounding box center [107, 389] width 63 height 31
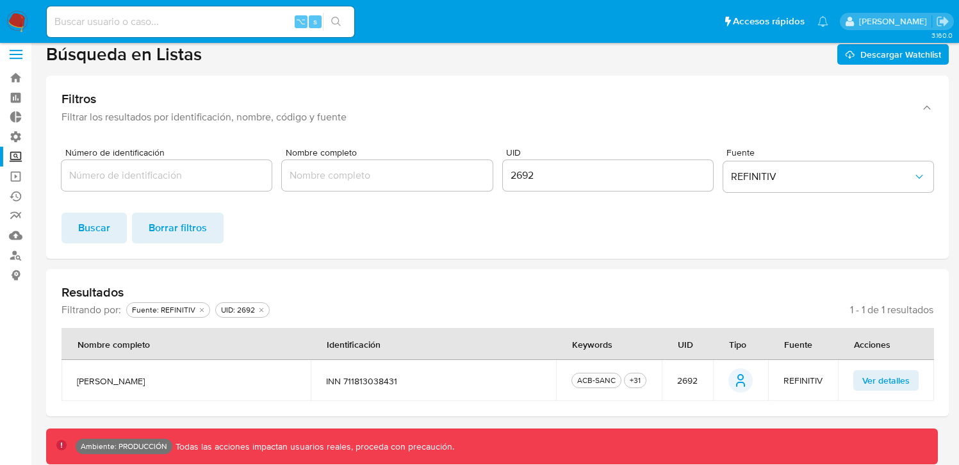
scroll to position [0, 0]
